Goal: Task Accomplishment & Management: Use online tool/utility

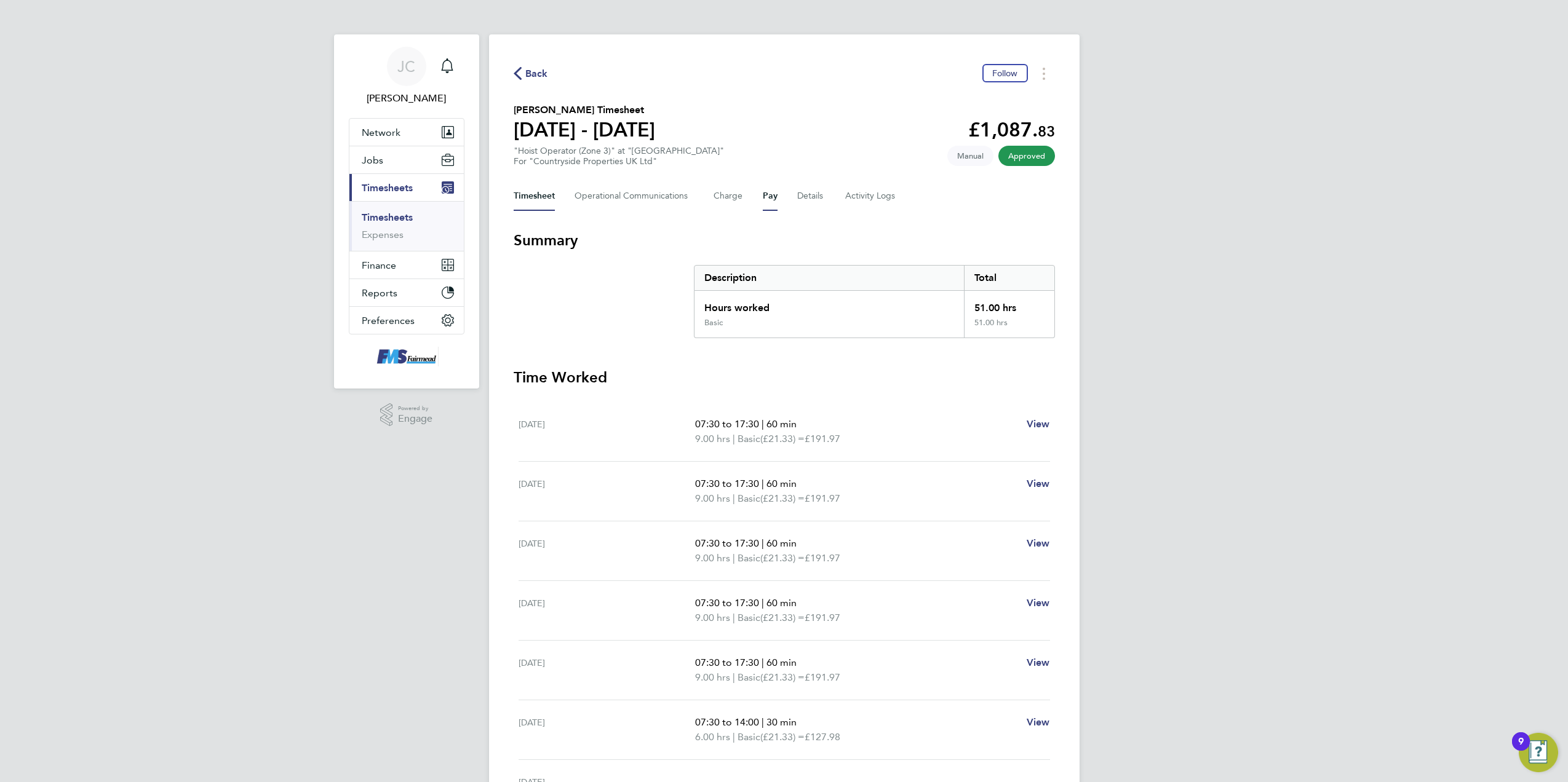
scroll to position [132, 0]
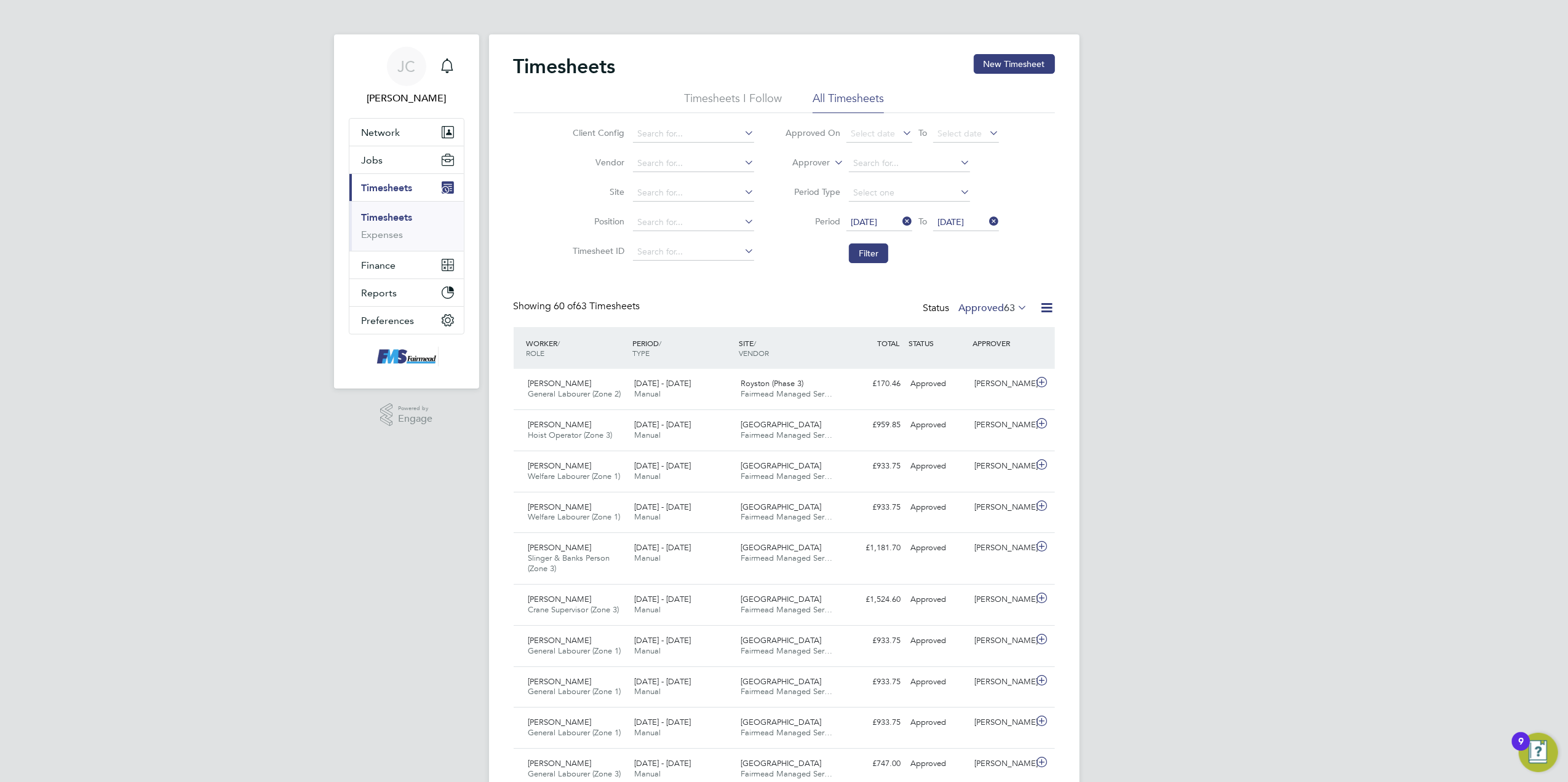
click at [877, 219] on span "22 Sep 2025" at bounding box center [865, 222] width 27 height 11
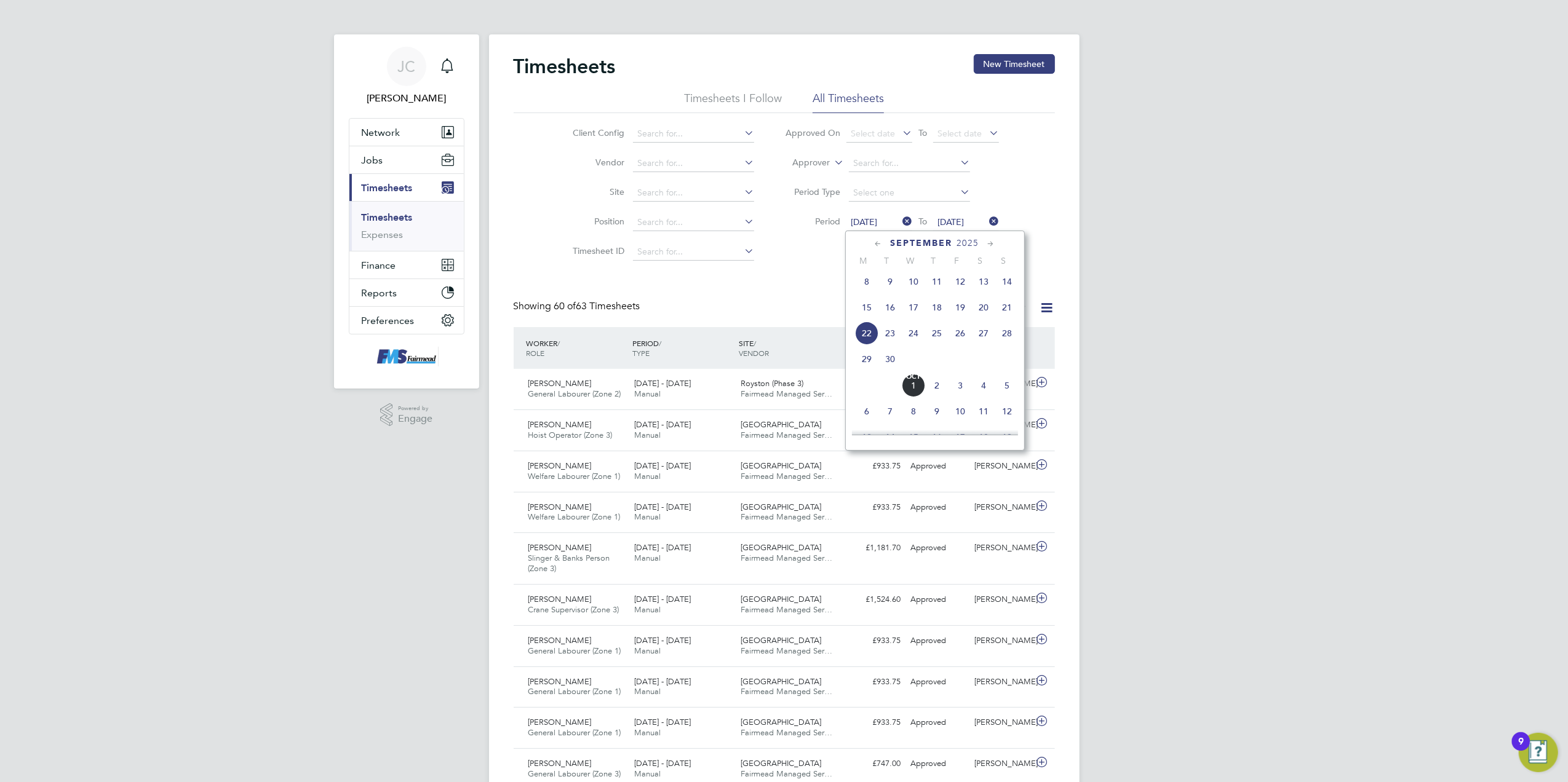
drag, startPoint x: 1203, startPoint y: 269, endPoint x: 1177, endPoint y: 274, distance: 26.5
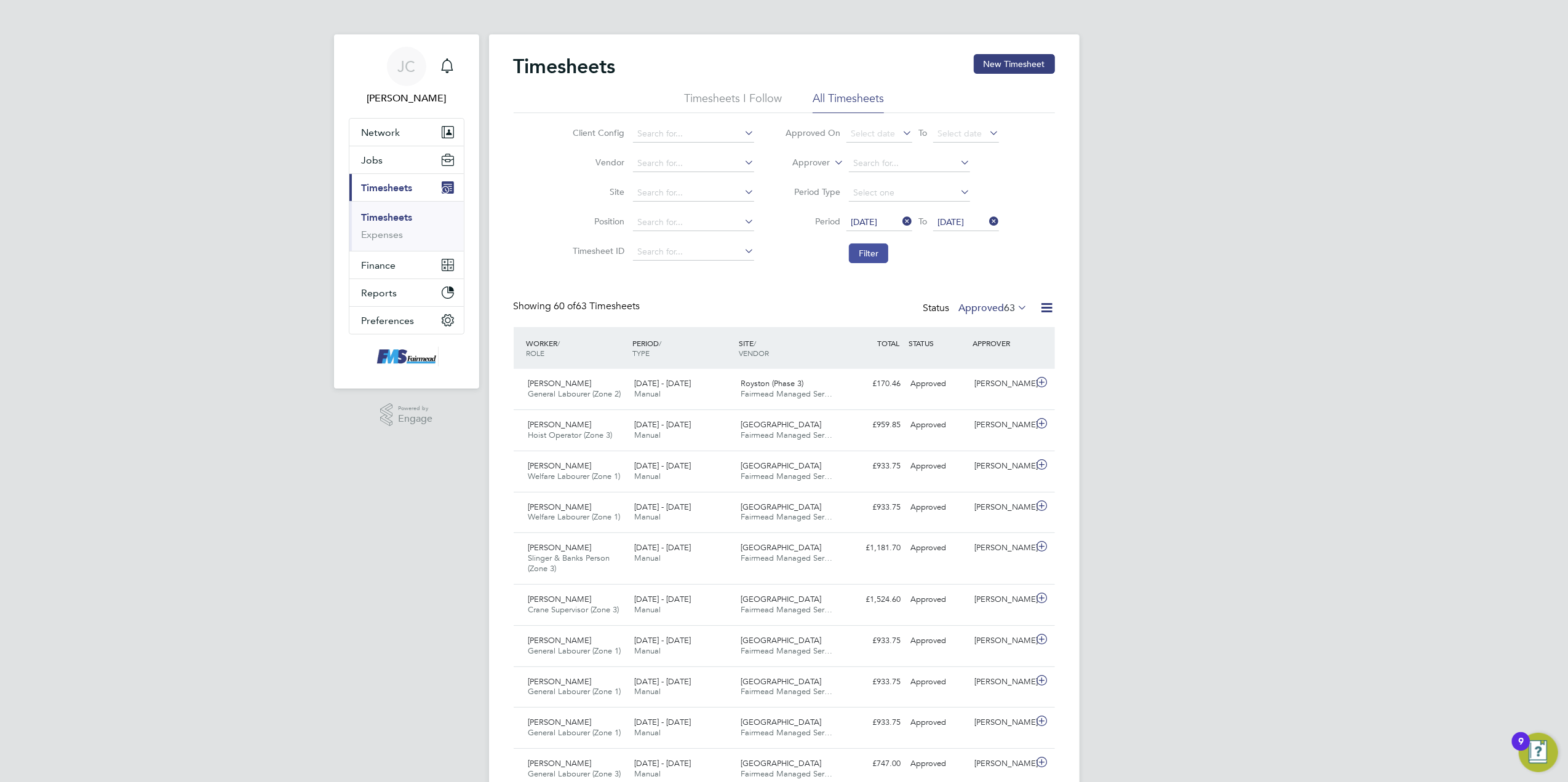
click at [862, 261] on button "Filter" at bounding box center [869, 254] width 39 height 20
click at [999, 303] on label "Approved 66" at bounding box center [994, 308] width 69 height 13
drag, startPoint x: 1065, startPoint y: 379, endPoint x: 1058, endPoint y: 345, distance: 34.7
click at [1039, 305] on icon at bounding box center [1047, 307] width 15 height 15
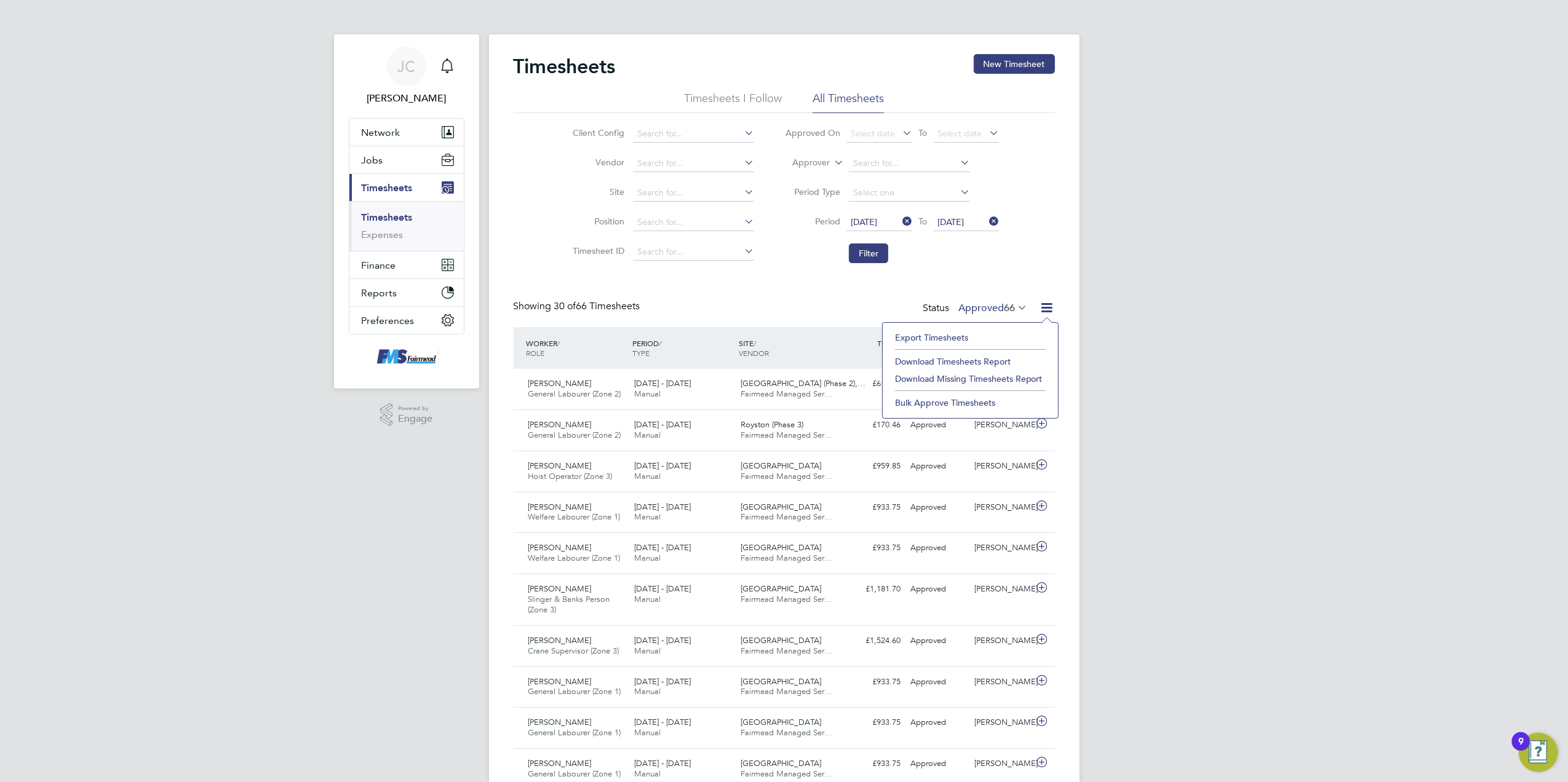
click at [963, 355] on li "Download Timesheets Report" at bounding box center [970, 361] width 163 height 17
